Goal: Check status

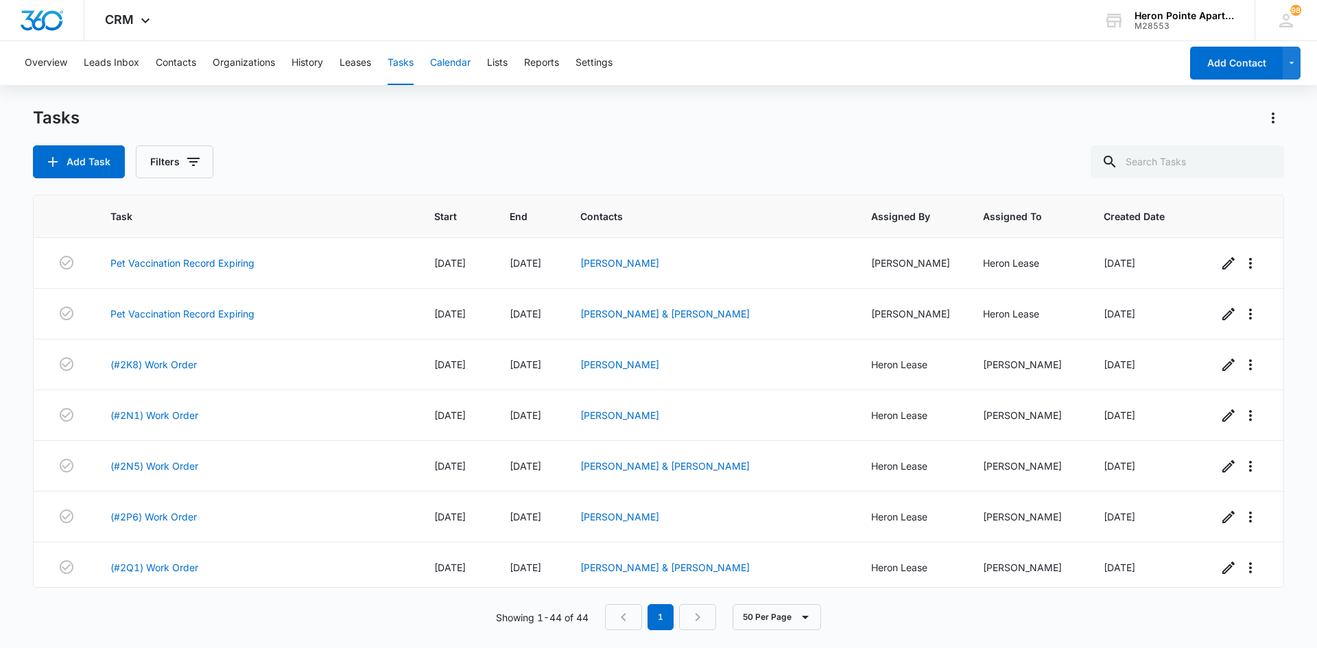
click at [466, 64] on button "Calendar" at bounding box center [450, 63] width 40 height 44
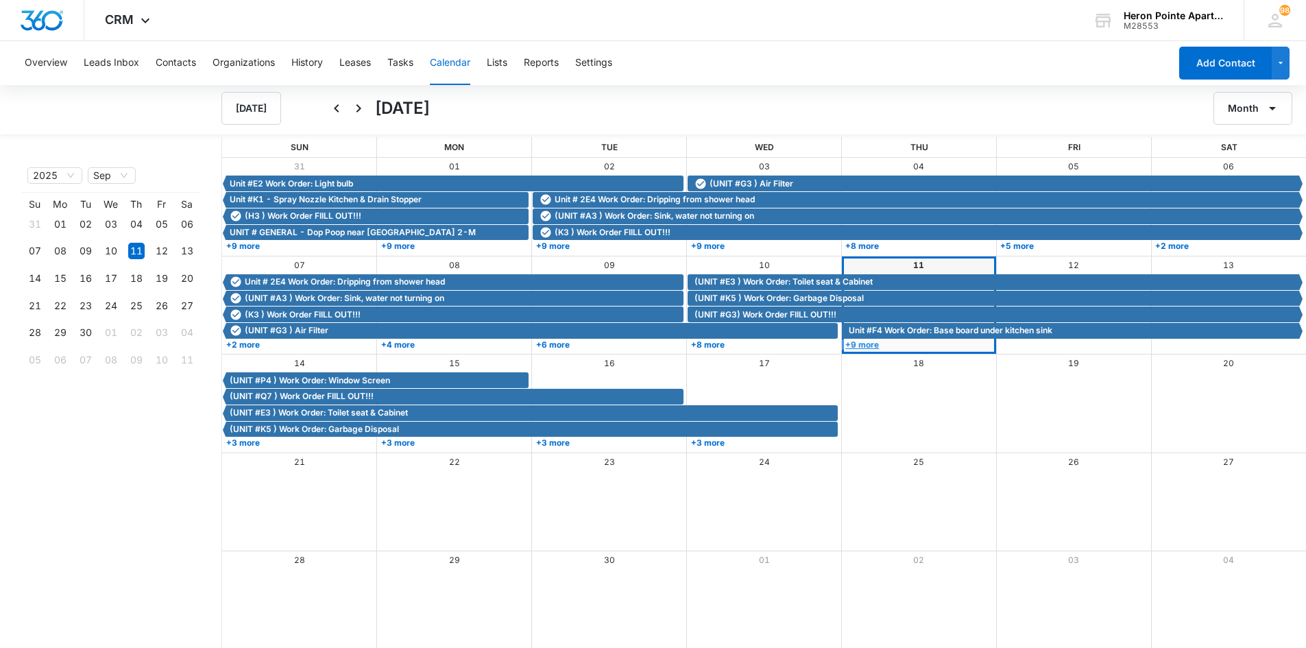
click at [874, 348] on link "+9 more" at bounding box center [917, 344] width 151 height 10
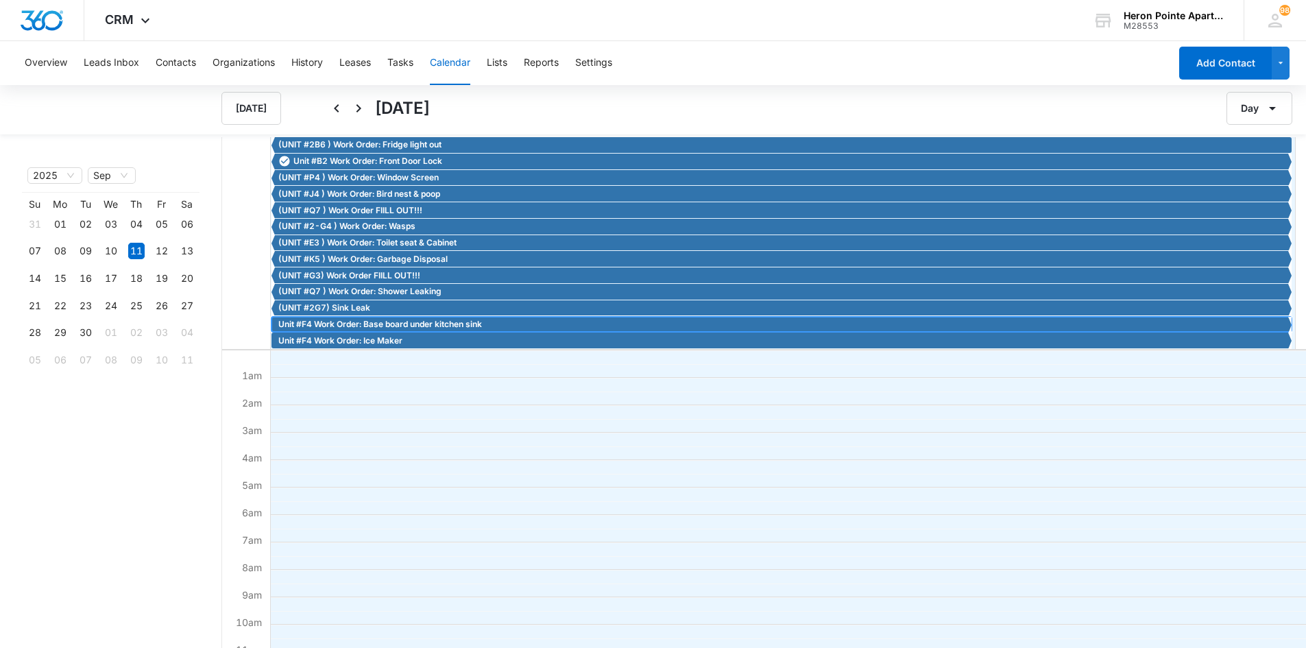
click at [403, 322] on span "Unit #F4 Work Order: Base board under kitchen sink" at bounding box center [380, 324] width 204 height 12
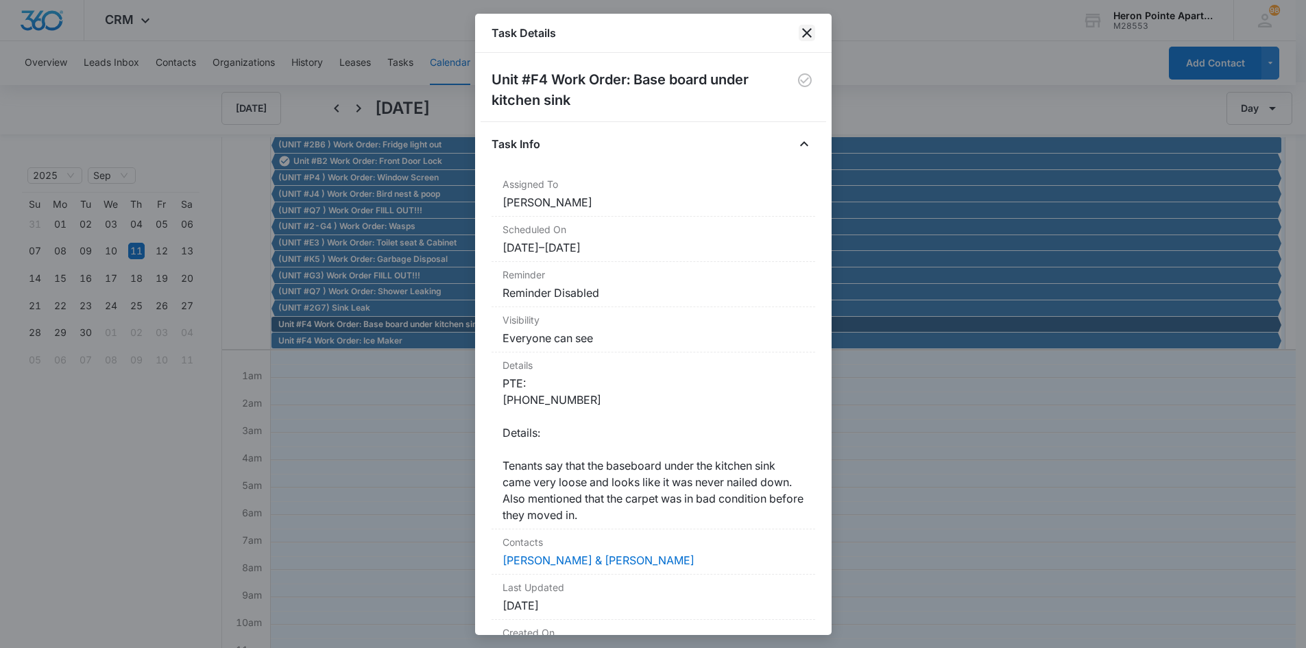
click at [807, 33] on icon "close" at bounding box center [807, 33] width 10 height 10
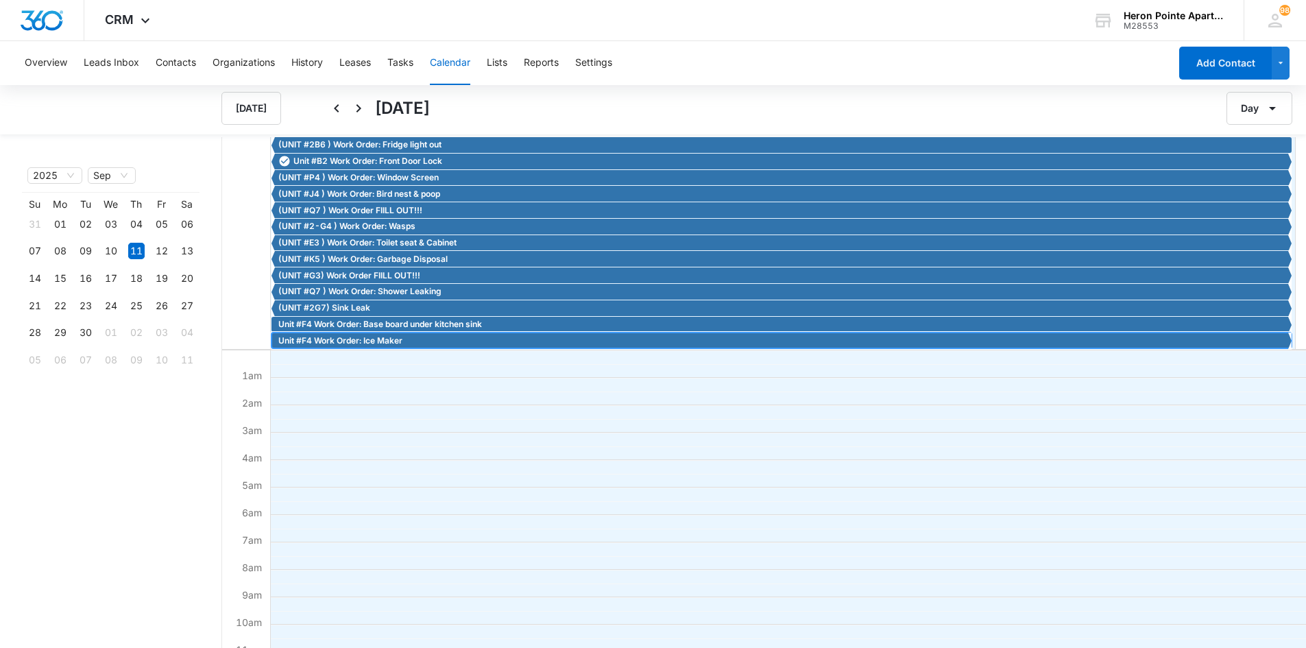
click at [377, 344] on span "Unit #F4 Work Order: Ice Maker" at bounding box center [340, 341] width 124 height 12
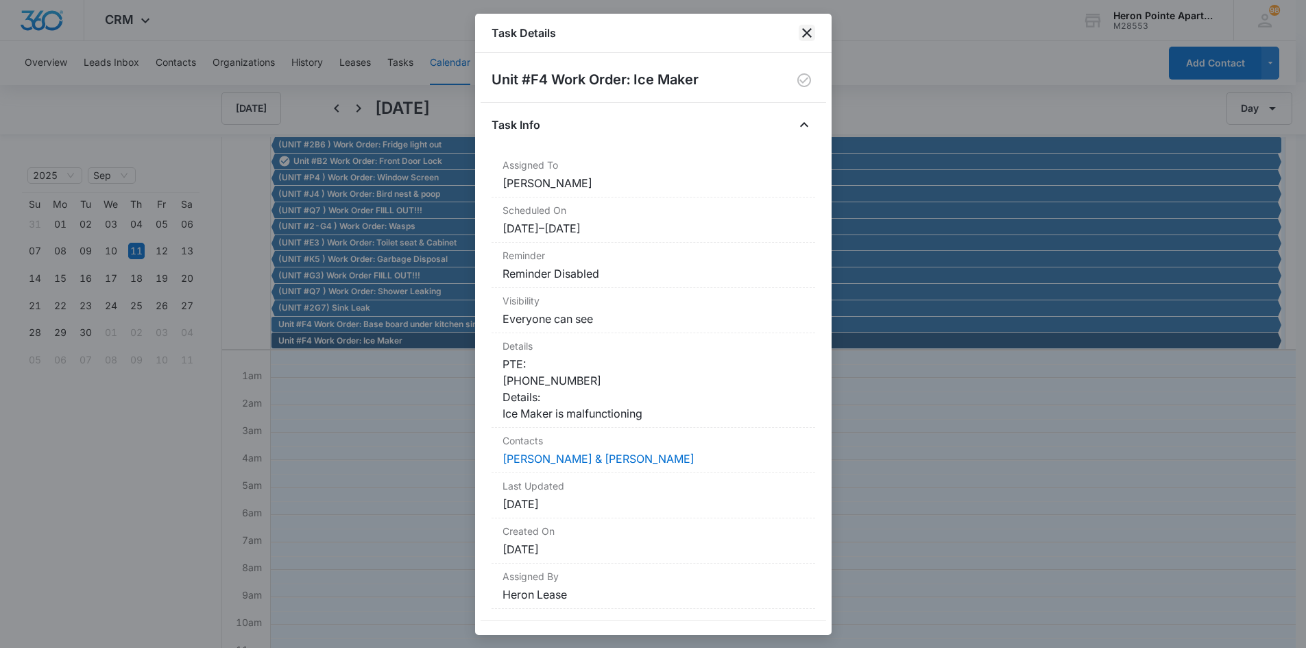
drag, startPoint x: 808, startPoint y: 32, endPoint x: 802, endPoint y: 46, distance: 15.7
click at [808, 32] on icon "close" at bounding box center [807, 33] width 10 height 10
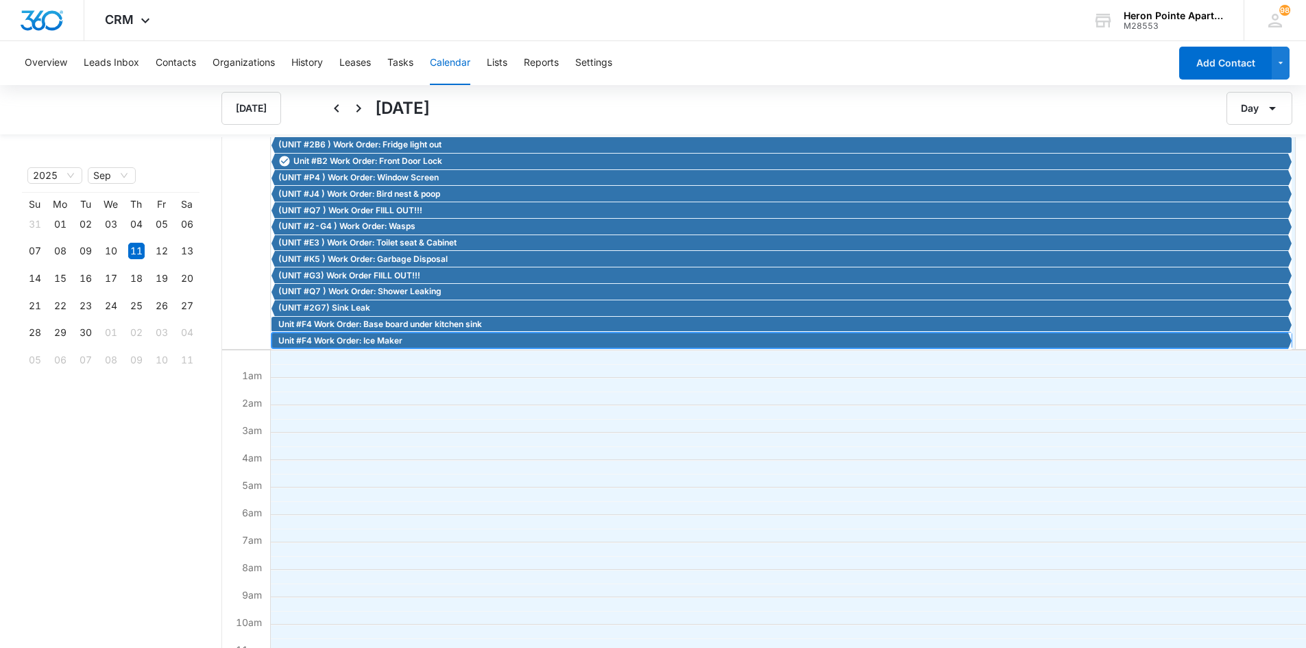
click at [390, 340] on span "Unit #F4 Work Order: Ice Maker" at bounding box center [340, 341] width 124 height 12
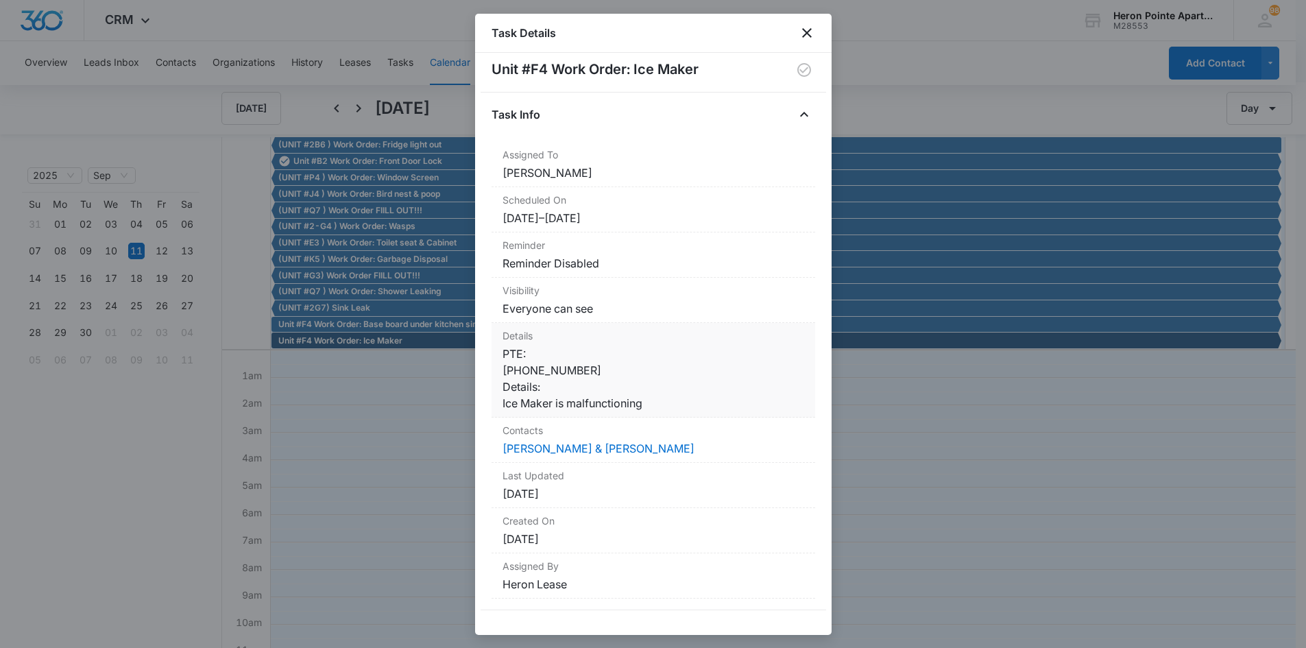
scroll to position [13, 0]
click at [807, 31] on icon "close" at bounding box center [807, 33] width 16 height 16
